Goal: Find specific page/section: Find specific page/section

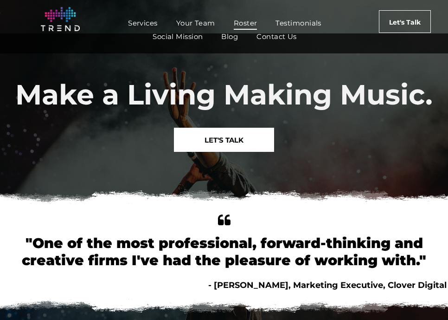
click at [244, 23] on span "Roster" at bounding box center [246, 22] width 24 height 13
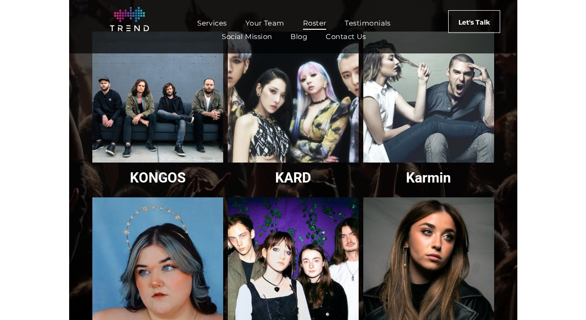
scroll to position [189, 0]
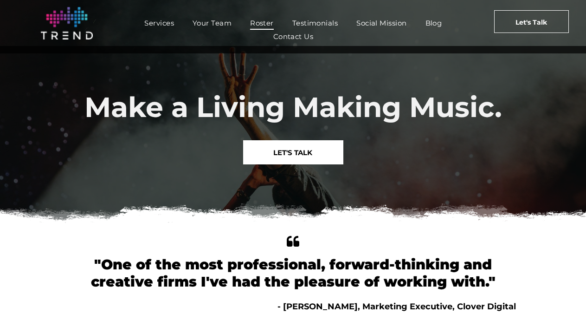
click at [271, 21] on span "Roster" at bounding box center [262, 22] width 24 height 13
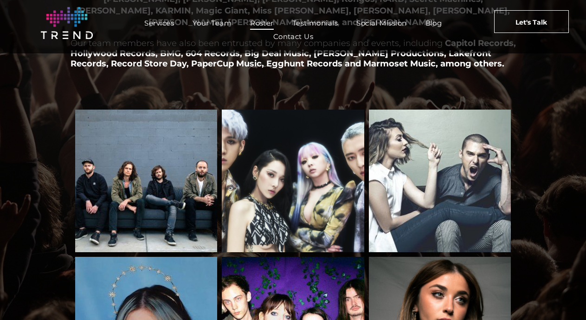
scroll to position [205, 0]
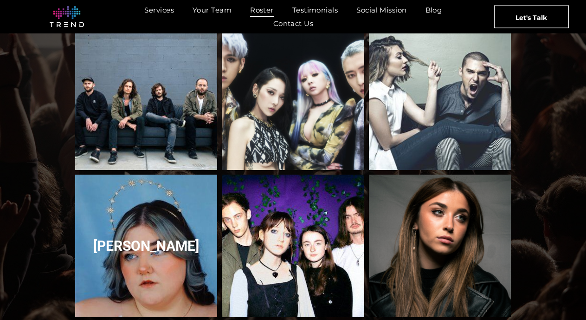
click at [167, 209] on link "Courtney Govan" at bounding box center [146, 245] width 151 height 151
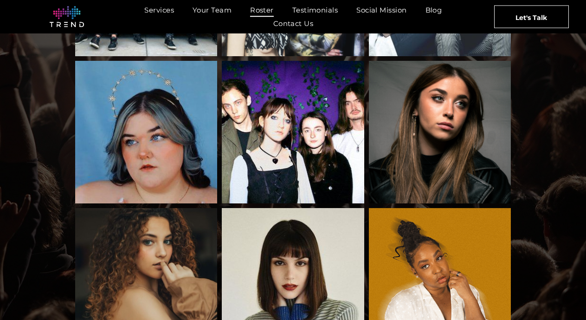
scroll to position [230, 0]
